Goal: Check status: Check status

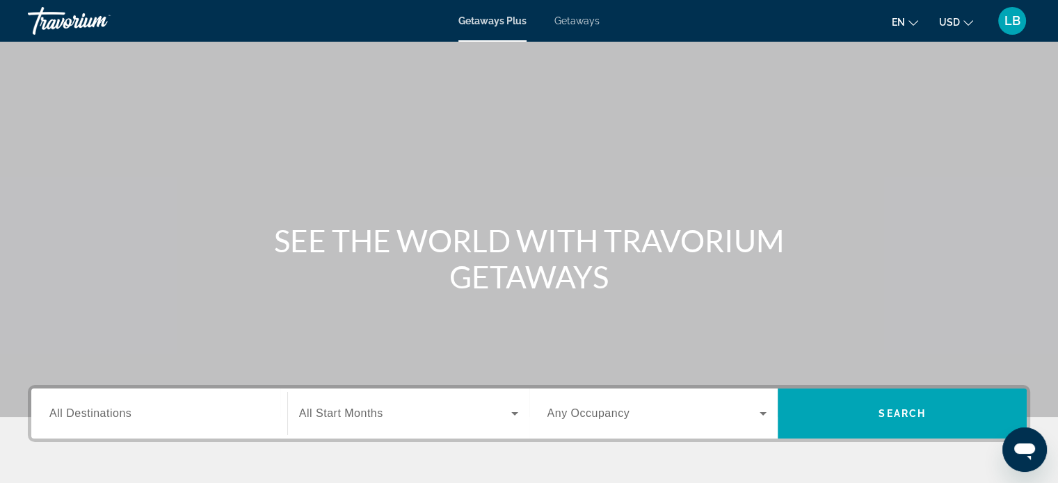
click at [1011, 21] on span "LB" at bounding box center [1012, 21] width 16 height 14
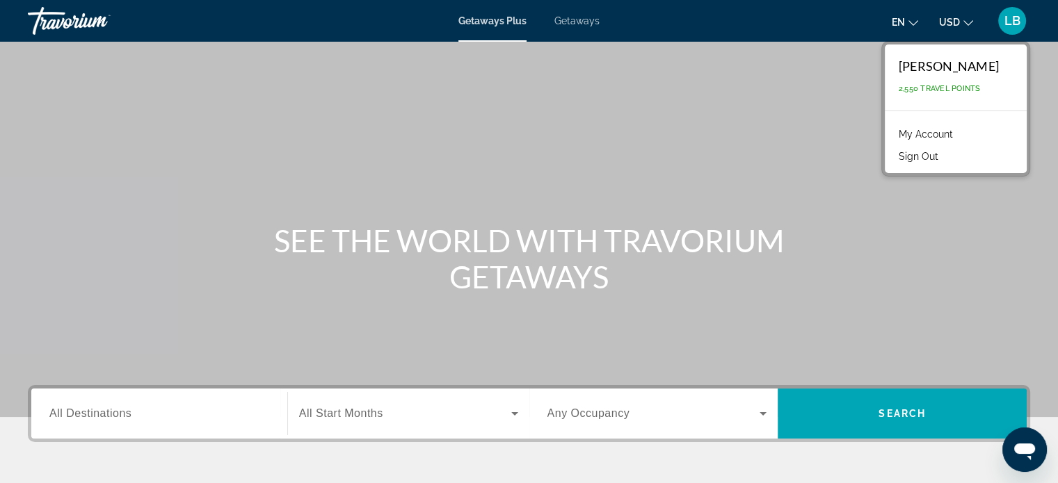
click at [902, 136] on link "My Account" at bounding box center [926, 134] width 68 height 18
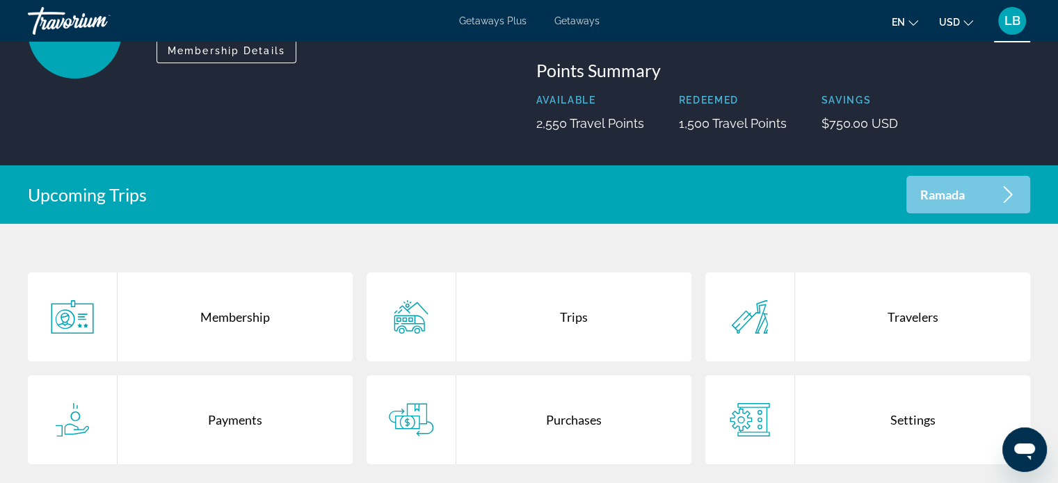
scroll to position [159, 0]
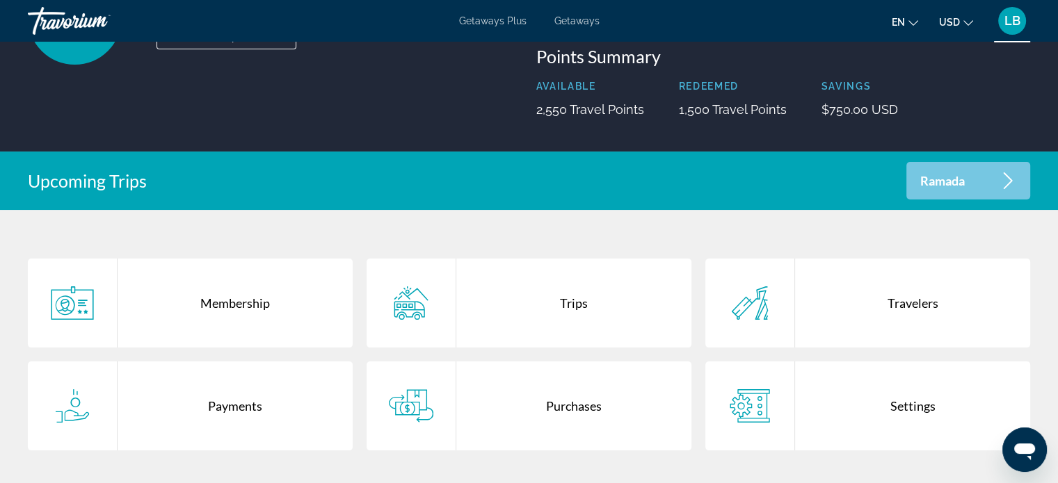
click at [571, 296] on div "Trips" at bounding box center [573, 303] width 235 height 89
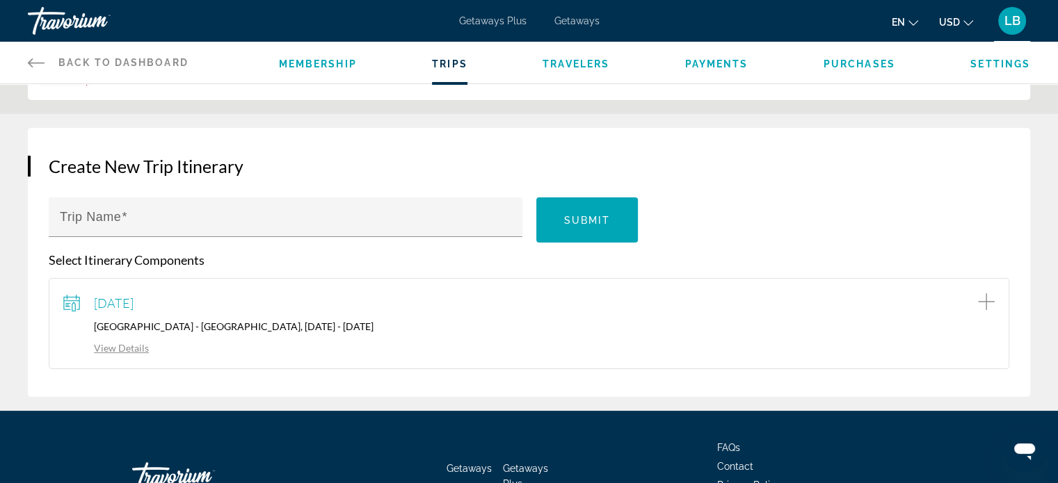
scroll to position [123, 0]
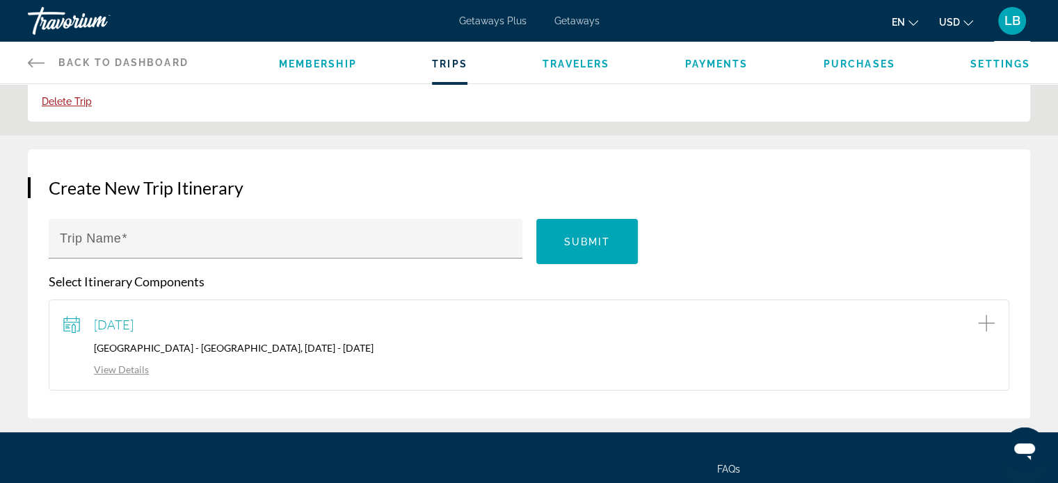
click at [132, 369] on link "View Details" at bounding box center [106, 370] width 86 height 12
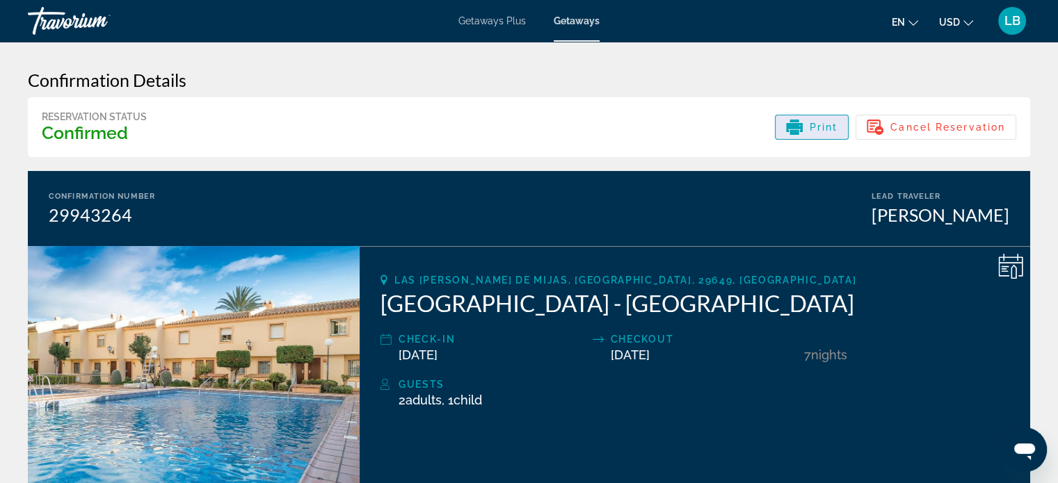
click at [801, 133] on icon "Main content" at bounding box center [794, 127] width 17 height 17
